Goal: Task Accomplishment & Management: Complete application form

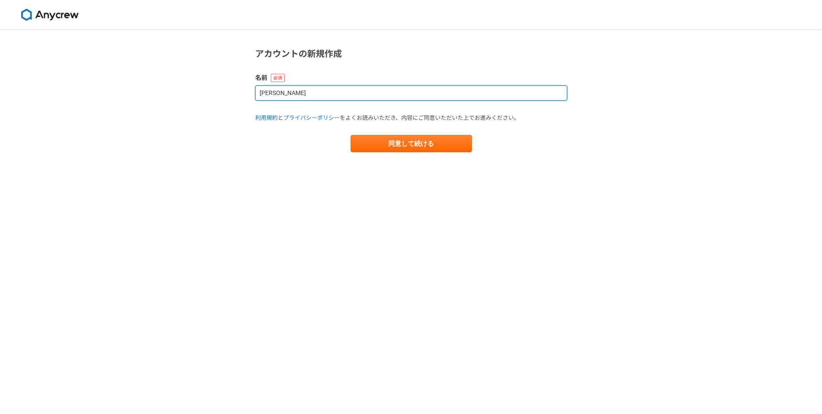
drag, startPoint x: 309, startPoint y: 93, endPoint x: 156, endPoint y: 71, distance: 155.1
click at [154, 71] on div "アカウントの新規作成 名前 [PERSON_NAME] 利用規約 と プライバシーポリシー をよくお読みいただき、内容にご同意いただいた上でお進みください。 …" at bounding box center [411, 222] width 822 height 384
type input "[PERSON_NAME]"
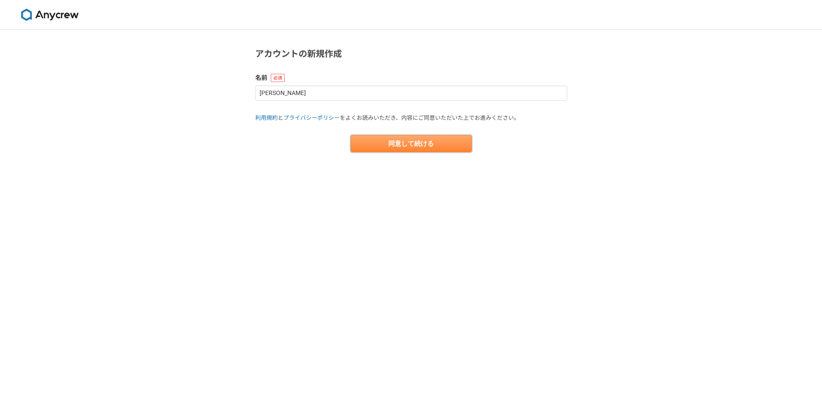
click at [392, 138] on button "同意して続ける" at bounding box center [411, 143] width 121 height 17
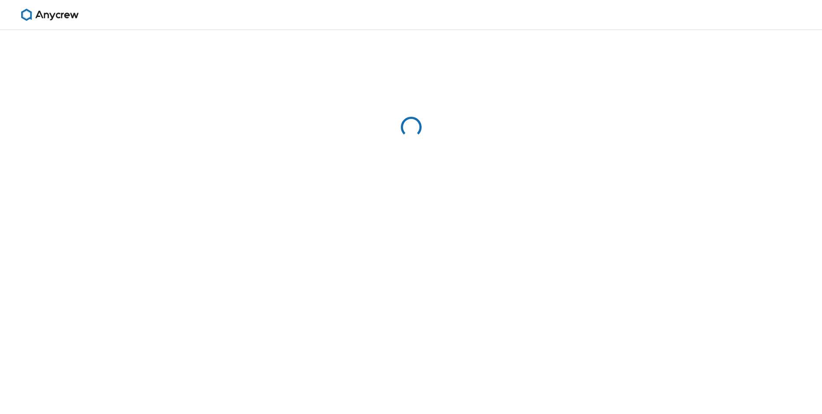
select select "13"
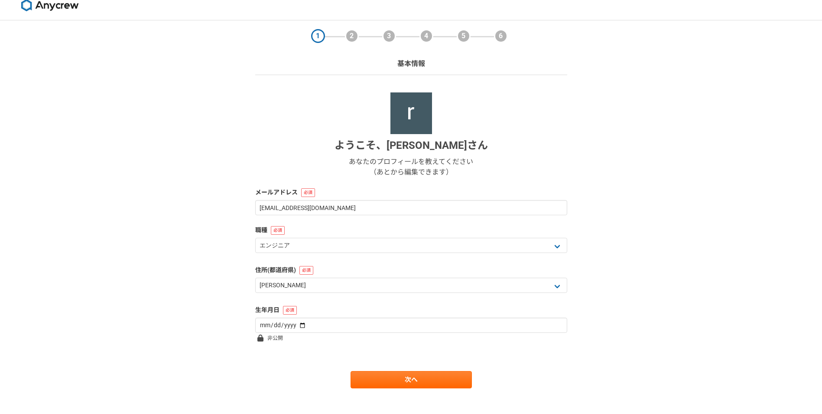
scroll to position [19, 0]
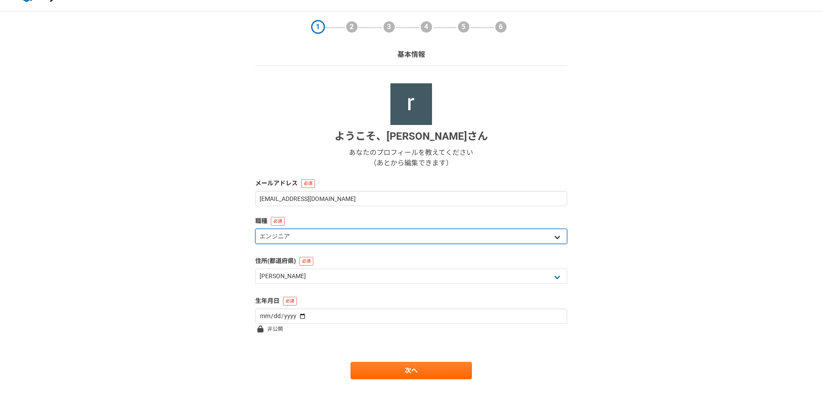
click at [279, 231] on select "エンジニア デザイナー ライター 営業 マーケティング 企画・事業開発 バックオフィス その他" at bounding box center [411, 235] width 312 height 15
select select "4"
click at [255, 228] on select "エンジニア デザイナー ライター 営業 マーケティング 企画・事業開発 バックオフィス その他" at bounding box center [411, 235] width 312 height 15
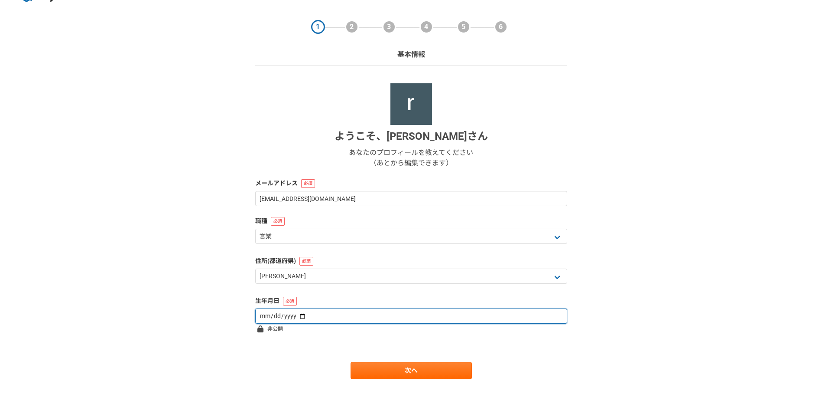
click at [342, 320] on input "date" at bounding box center [411, 315] width 312 height 15
click at [306, 314] on input "date" at bounding box center [411, 315] width 312 height 15
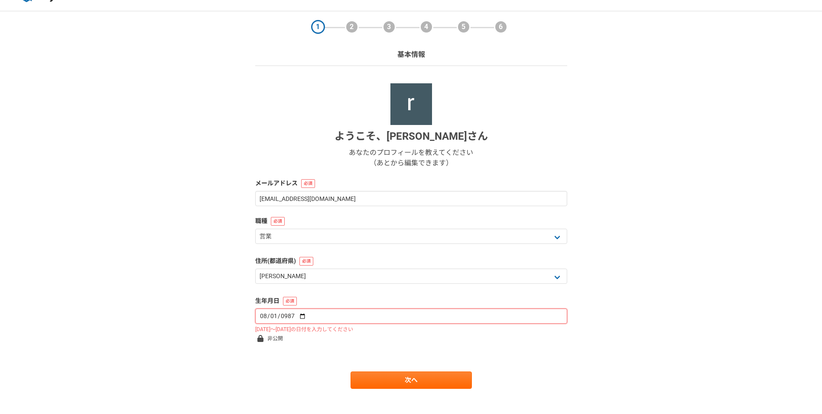
click at [261, 315] on input "0987-08-01" at bounding box center [411, 315] width 312 height 15
type input "[DATE]"
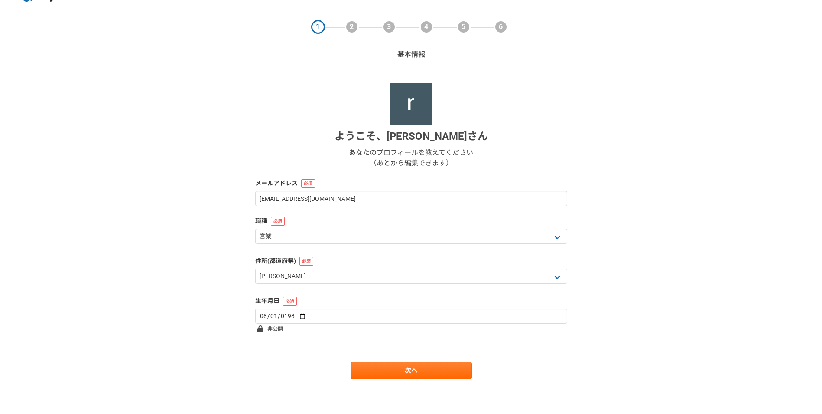
click at [384, 354] on form "ようこそ、 [PERSON_NAME] あなたのプロフィールを教えてください （あとから編集できます） メールアドレス [EMAIL_ADDRESS][GEO…" at bounding box center [411, 231] width 312 height 296
click at [383, 361] on form "ようこそ、 [PERSON_NAME] あなたのプロフィールを教えてください （あとから編集できます） メールアドレス [EMAIL_ADDRESS][GEO…" at bounding box center [411, 231] width 312 height 296
click at [373, 362] on form "ようこそ、 [PERSON_NAME] あなたのプロフィールを教えてください （あとから編集できます） メールアドレス [EMAIL_ADDRESS][GEO…" at bounding box center [411, 231] width 312 height 296
click at [419, 377] on link "次へ" at bounding box center [411, 370] width 121 height 17
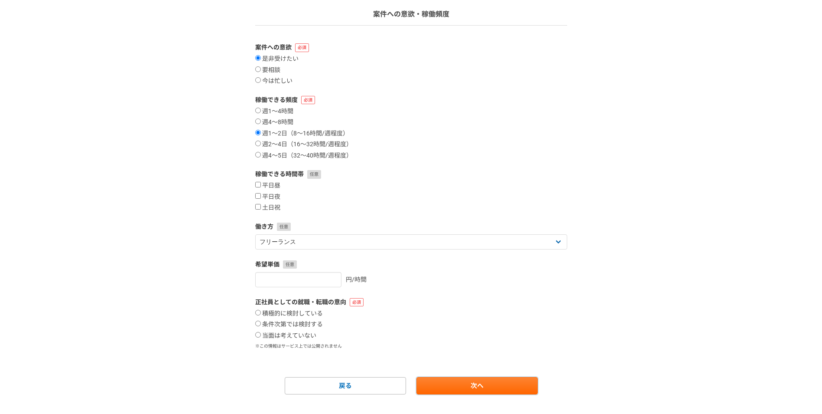
scroll to position [74, 0]
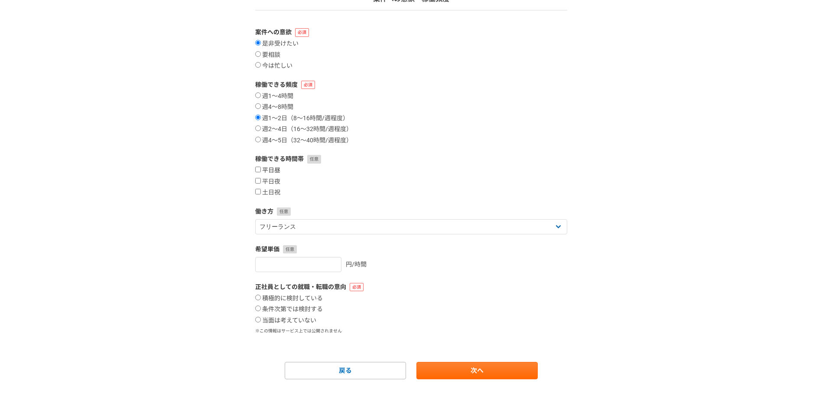
click at [257, 169] on input "平日昼" at bounding box center [258, 169] width 6 height 6
checkbox input "true"
click at [258, 179] on input "平日夜" at bounding box center [258, 181] width 6 height 6
checkbox input "true"
click at [259, 193] on input "土日祝" at bounding box center [258, 192] width 6 height 6
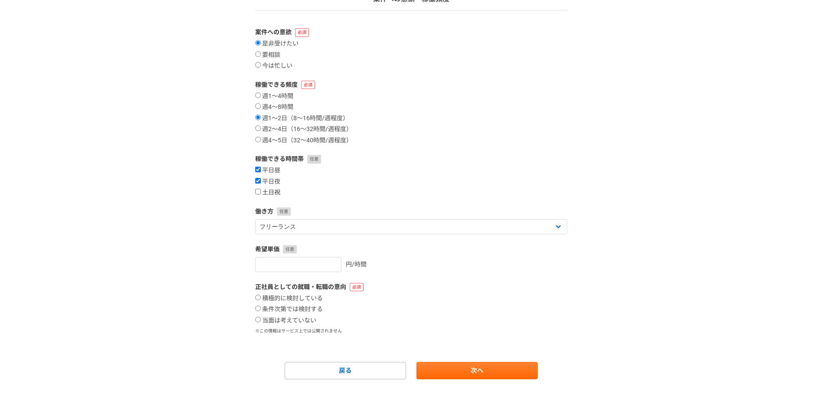
checkbox input "true"
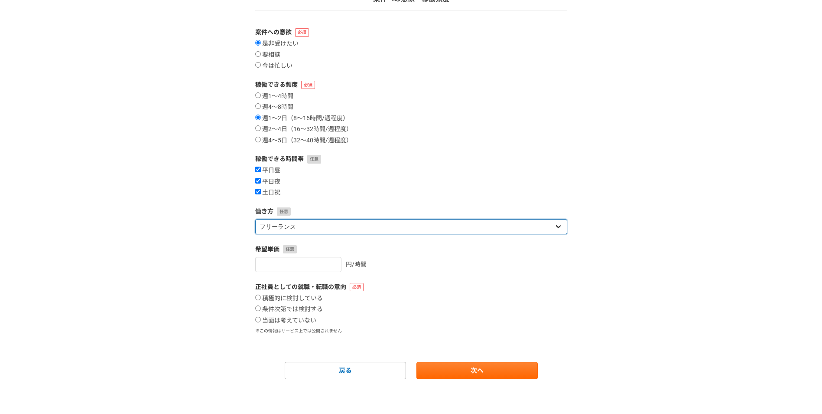
click at [331, 233] on select "フリーランス 副業 その他" at bounding box center [411, 226] width 312 height 15
click at [330, 230] on select "フリーランス 副業 その他" at bounding box center [411, 226] width 312 height 15
select select "sidejob"
click at [255, 219] on select "フリーランス 副業 その他" at bounding box center [411, 226] width 312 height 15
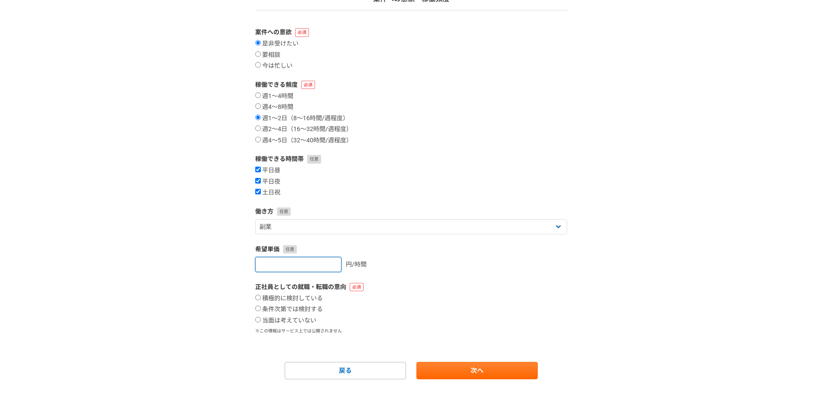
click at [285, 262] on input "number" at bounding box center [298, 264] width 86 height 15
click at [257, 308] on input "条件次第では検討する" at bounding box center [258, 308] width 6 height 6
radio input "true"
click at [443, 364] on link "次へ" at bounding box center [477, 370] width 121 height 17
select select
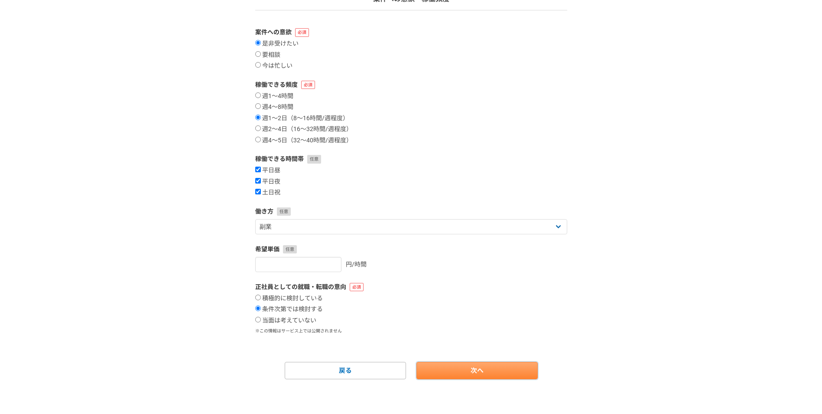
select select
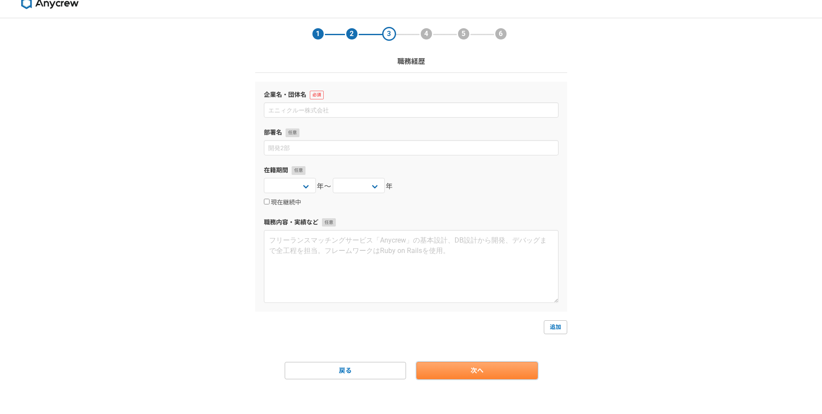
scroll to position [0, 0]
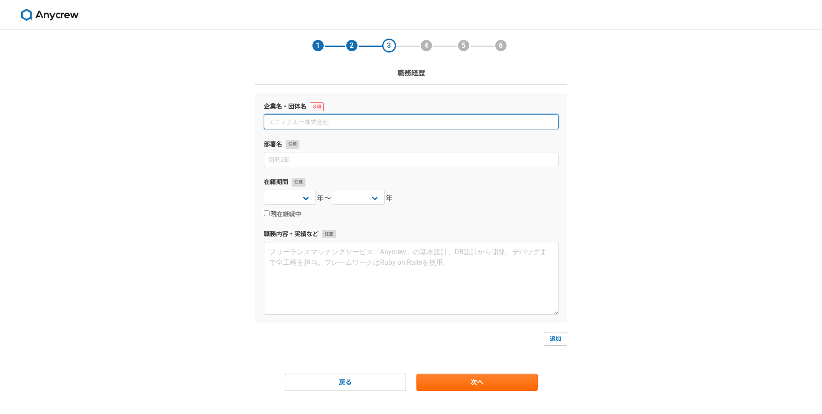
click at [342, 121] on input at bounding box center [411, 121] width 295 height 15
type input "INPEX"
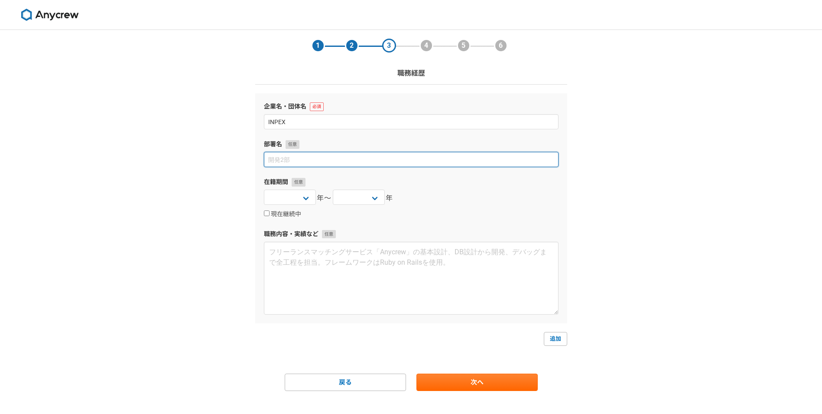
click at [333, 157] on input at bounding box center [411, 159] width 295 height 15
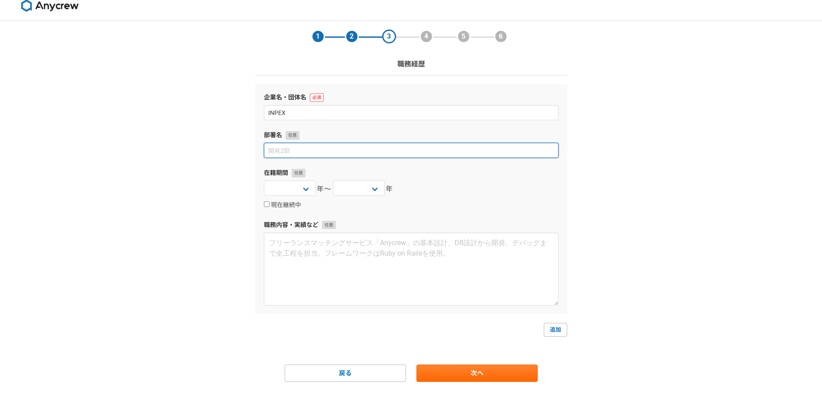
scroll to position [12, 0]
